Goal: Task Accomplishment & Management: Use online tool/utility

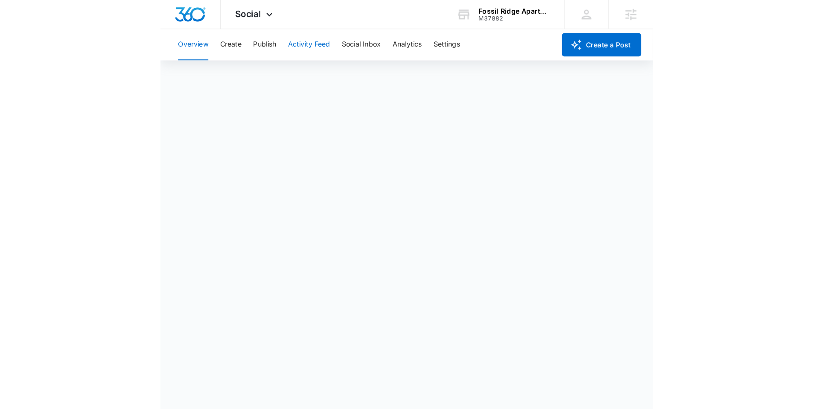
scroll to position [2, 0]
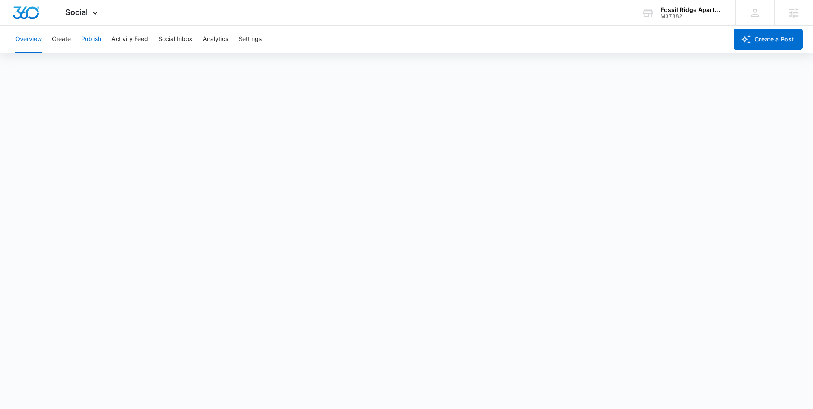
click at [98, 39] on button "Publish" at bounding box center [91, 39] width 20 height 27
click at [73, 63] on button "Schedules" at bounding box center [65, 65] width 29 height 24
click at [68, 44] on button "Create" at bounding box center [61, 39] width 19 height 27
click at [83, 43] on button "Publish" at bounding box center [91, 39] width 20 height 27
click at [65, 41] on button "Create" at bounding box center [61, 39] width 19 height 27
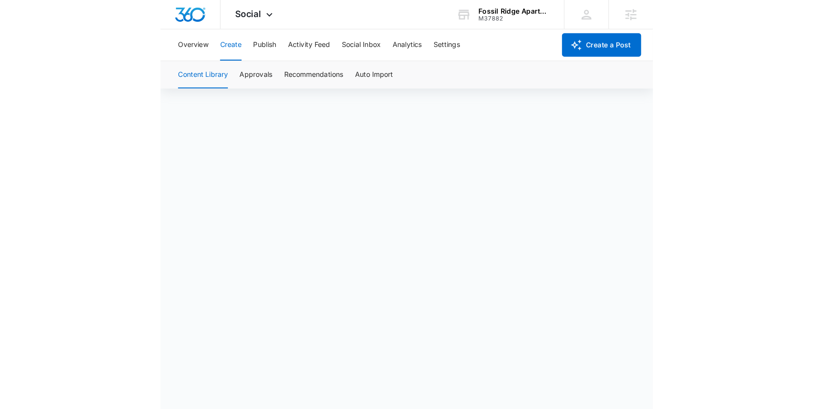
scroll to position [6, 0]
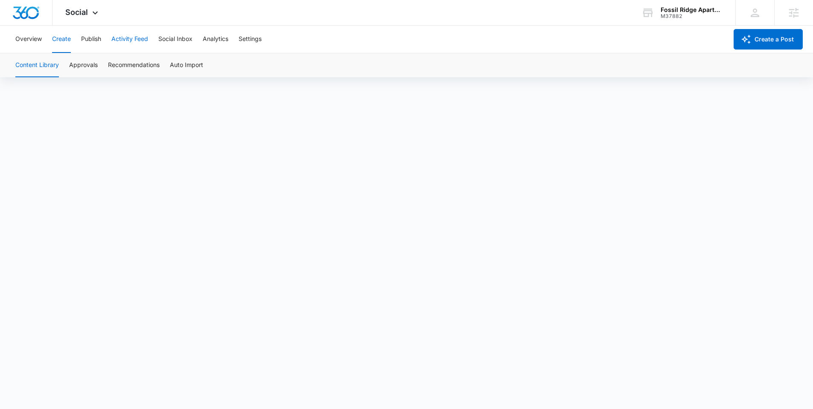
click at [127, 41] on button "Activity Feed" at bounding box center [129, 39] width 37 height 27
click at [90, 38] on button "Publish" at bounding box center [91, 39] width 20 height 27
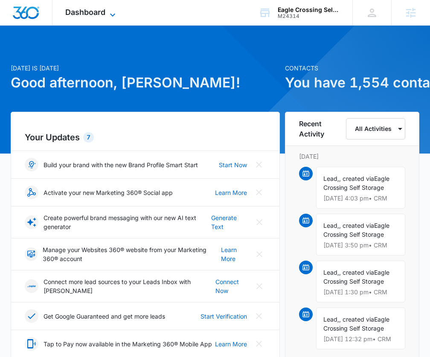
click at [105, 10] on span "Dashboard" at bounding box center [85, 12] width 40 height 9
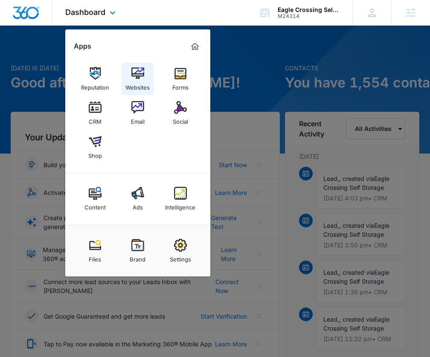
click at [132, 77] on img at bounding box center [137, 73] width 13 height 13
